Goal: Find specific page/section: Find specific page/section

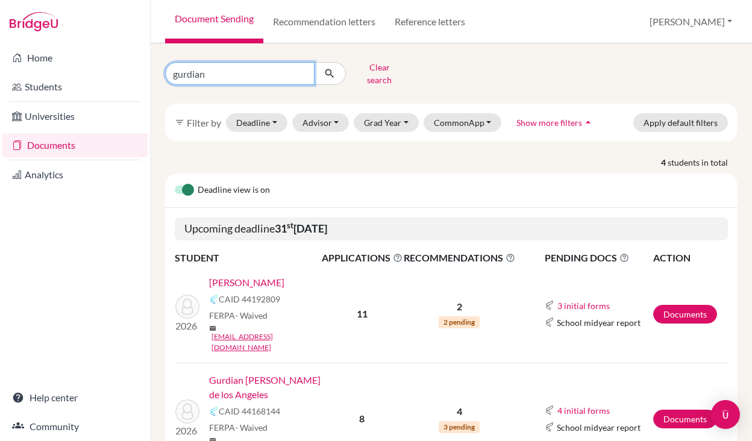
click at [213, 72] on input "gurdian" at bounding box center [239, 73] width 149 height 23
drag, startPoint x: 213, startPoint y: 72, endPoint x: 171, endPoint y: 72, distance: 42.2
click at [171, 72] on input "gurdian" at bounding box center [239, 73] width 149 height 23
type input "[PERSON_NAME]"
click button "submit" at bounding box center [330, 73] width 32 height 23
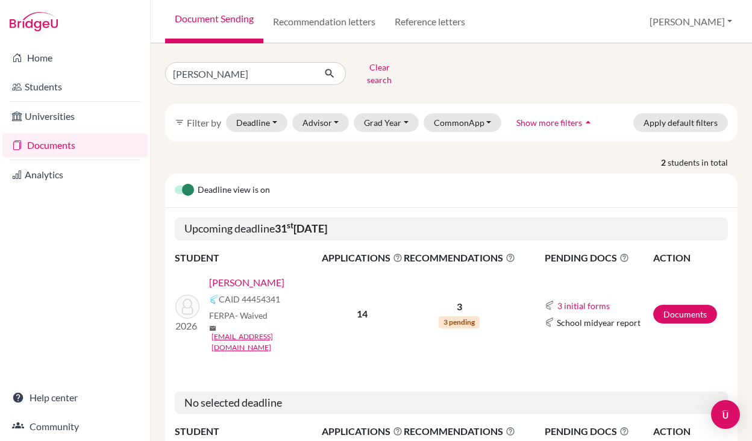
click at [235, 275] on link "[PERSON_NAME]" at bounding box center [246, 282] width 75 height 14
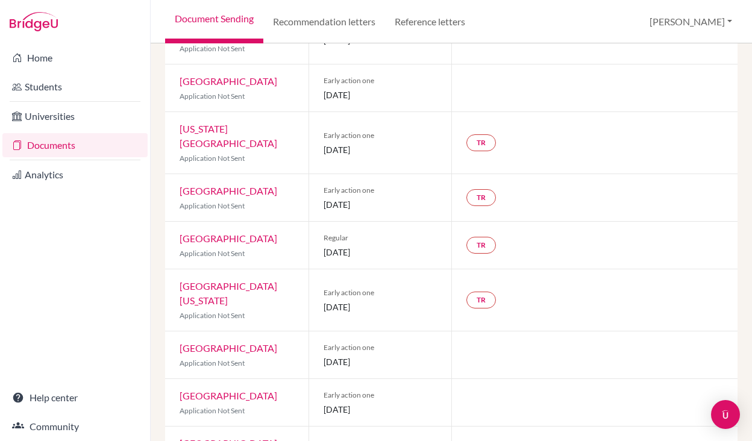
scroll to position [522, 0]
